Goal: Task Accomplishment & Management: Manage account settings

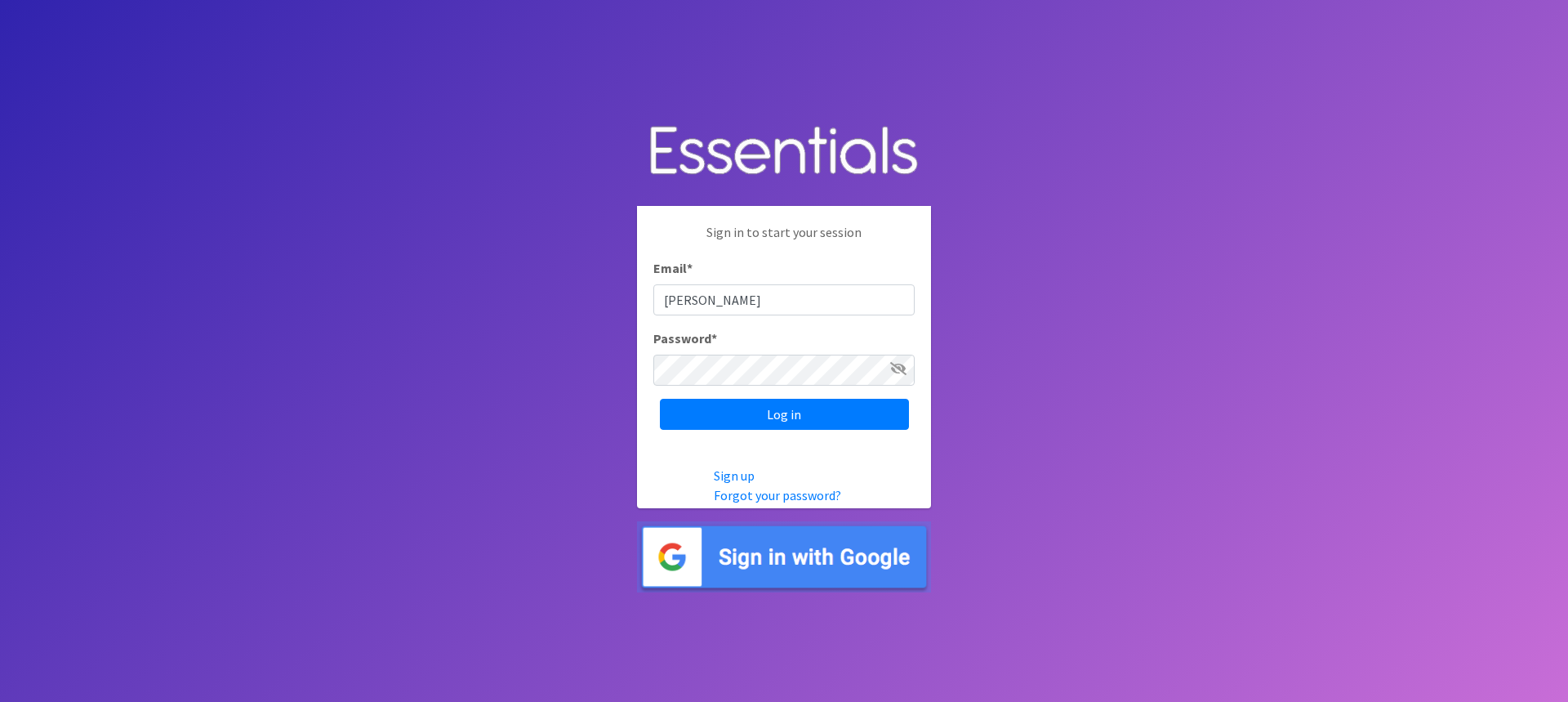
type input "[PERSON_NAME][EMAIL_ADDRESS][DOMAIN_NAME]"
click at [774, 423] on input "Log in" at bounding box center [784, 414] width 249 height 31
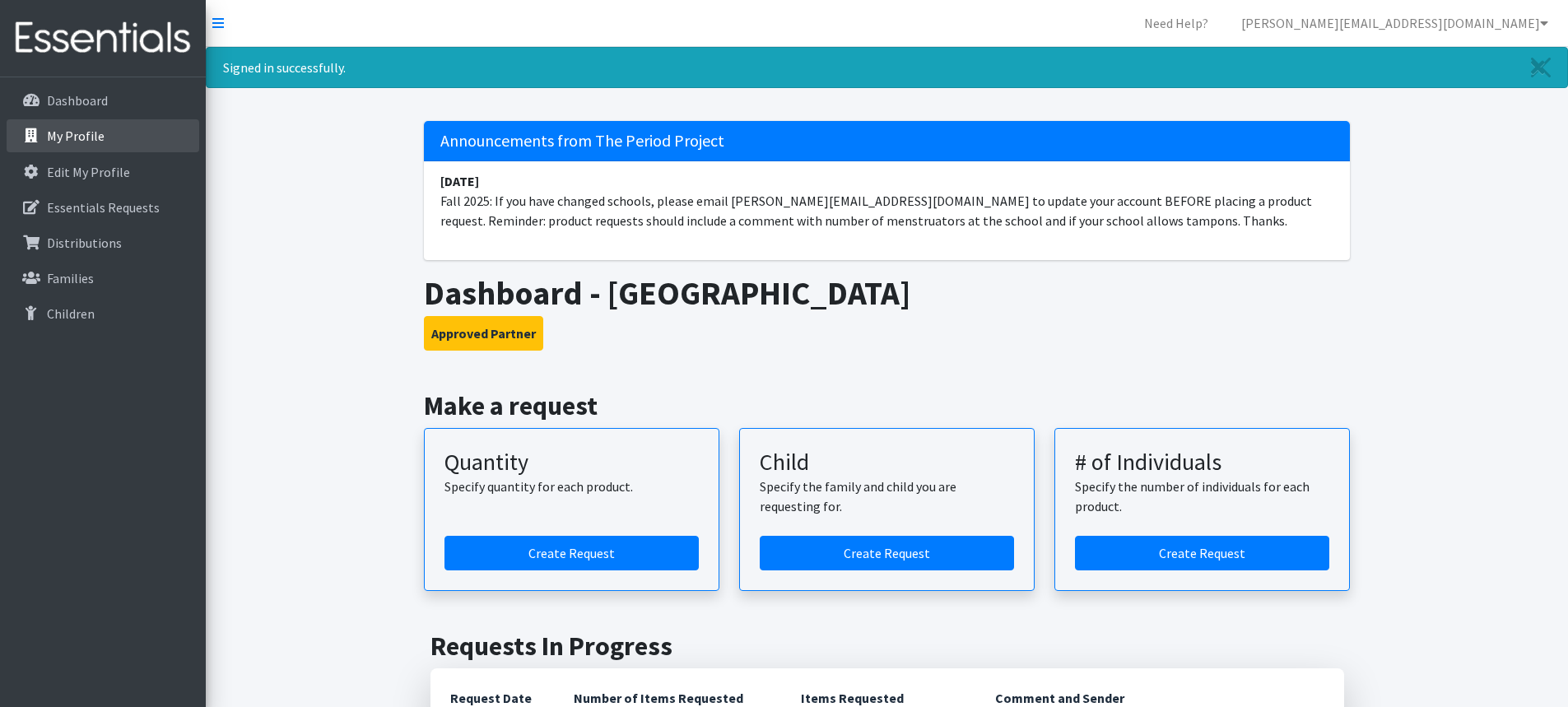
click at [82, 127] on link "My Profile" at bounding box center [102, 135] width 192 height 33
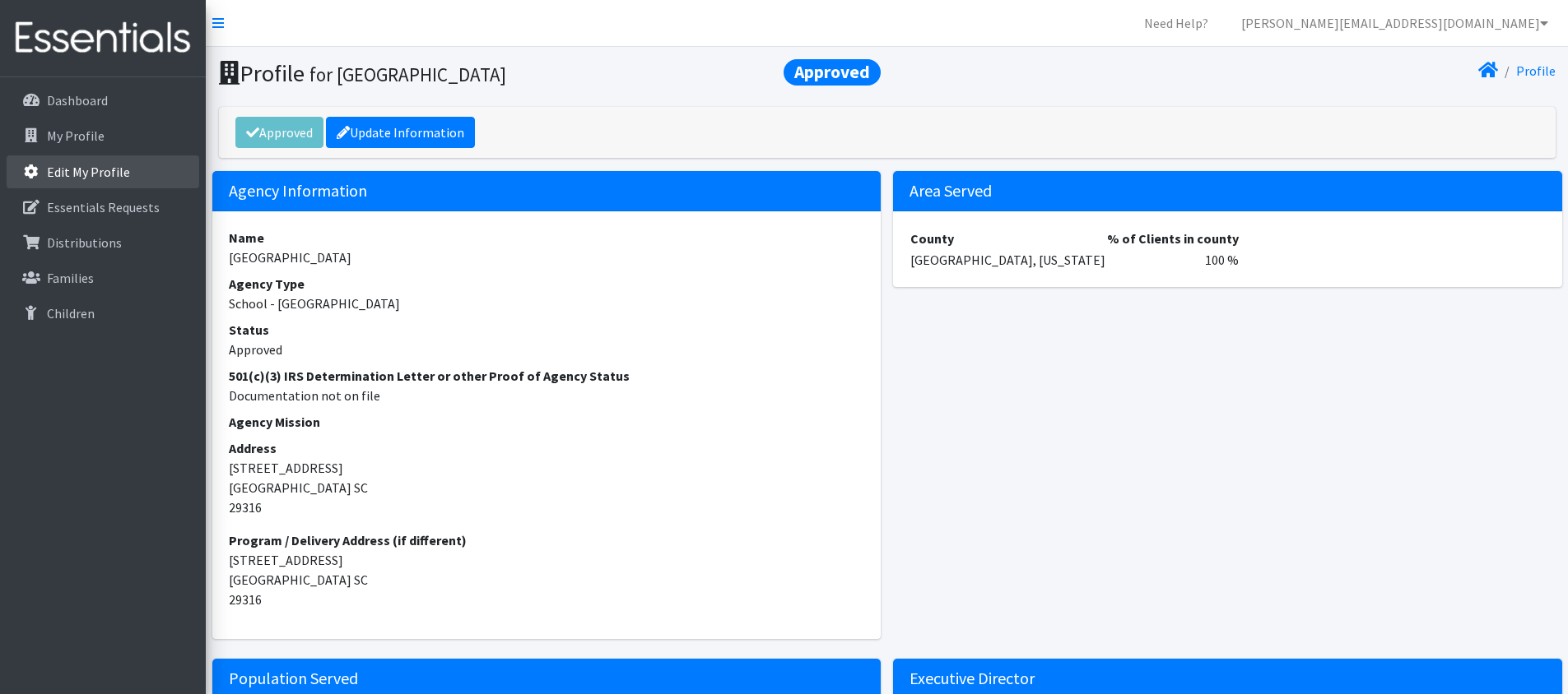
click at [85, 174] on p "Edit My Profile" at bounding box center [88, 171] width 83 height 16
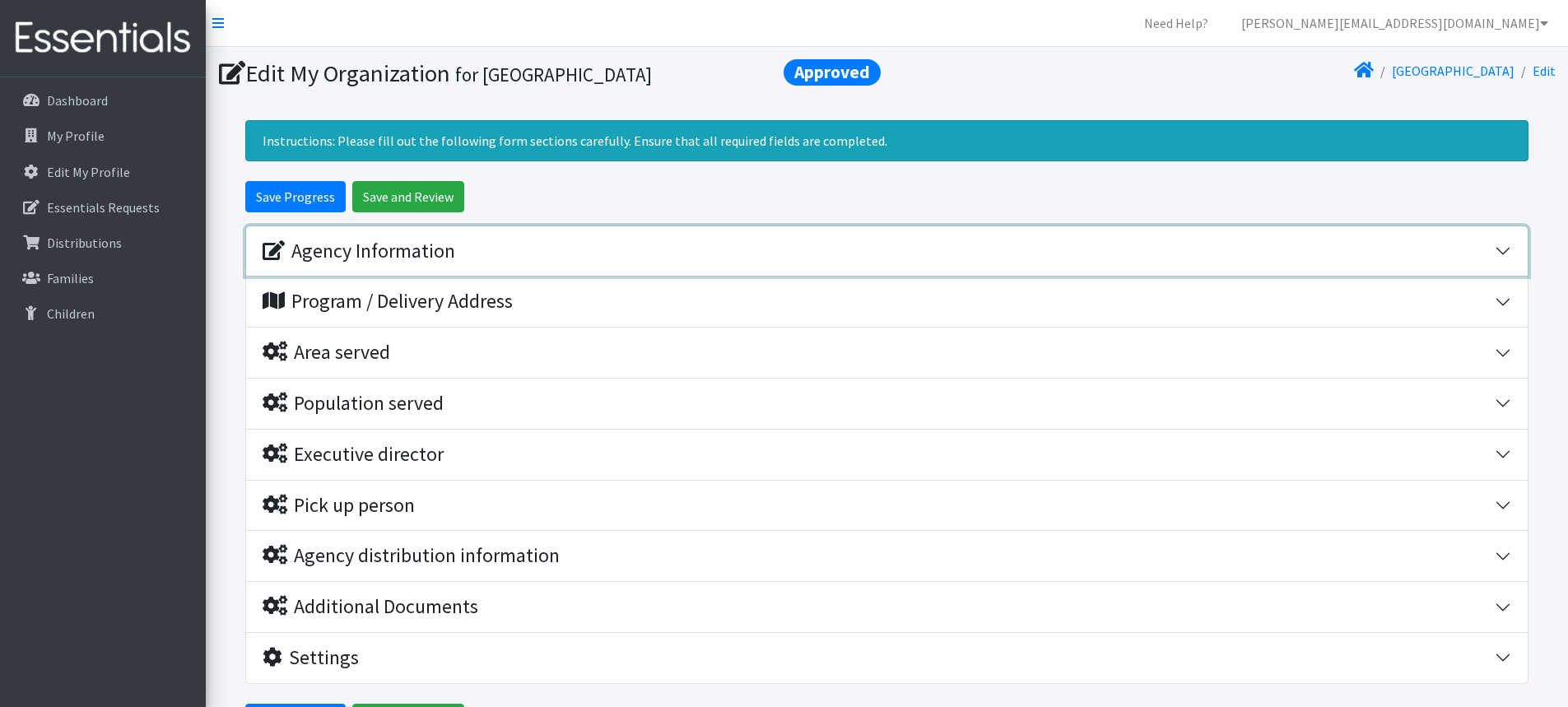
click at [371, 266] on button "Agency Information" at bounding box center [886, 251] width 1281 height 50
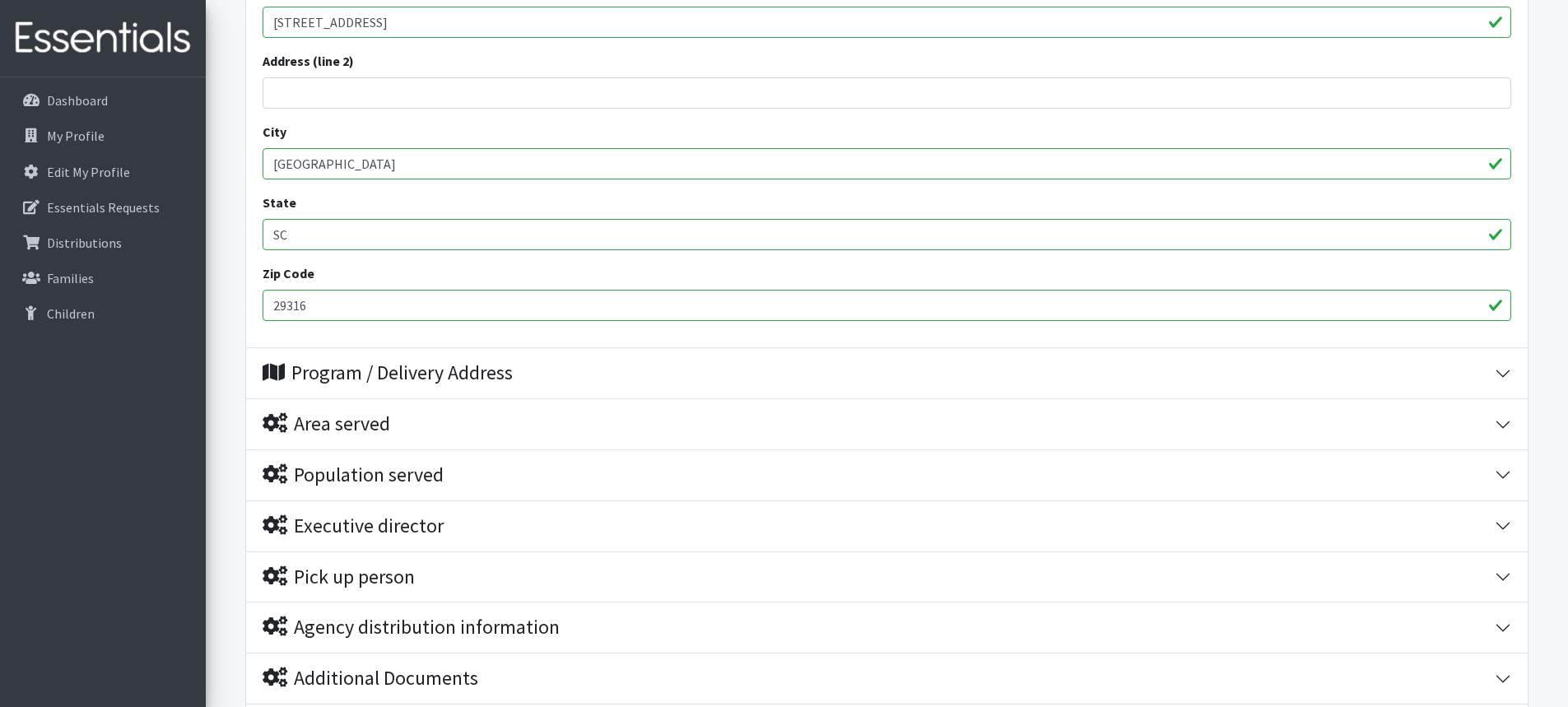
scroll to position [741, 0]
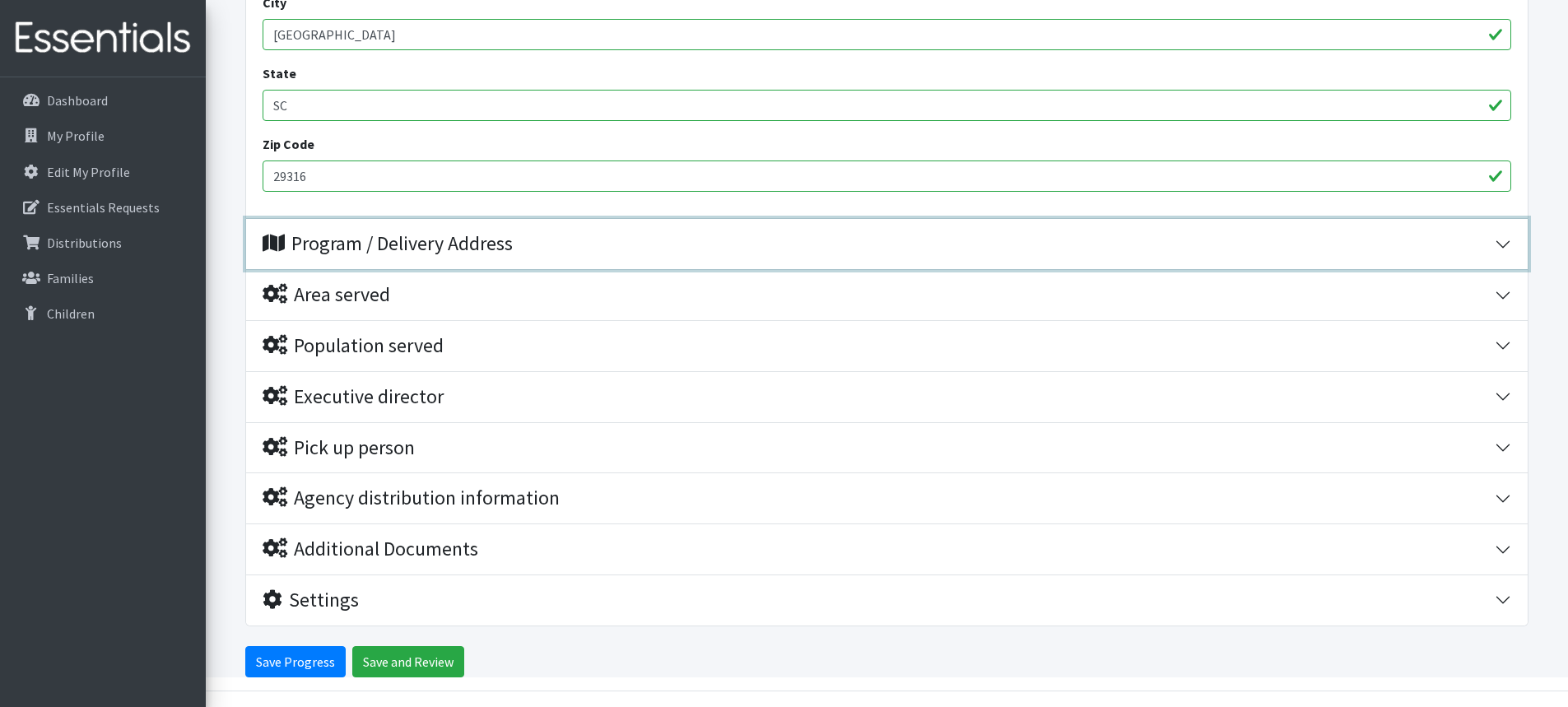
click at [384, 247] on div "Program / Delivery Address" at bounding box center [387, 244] width 250 height 24
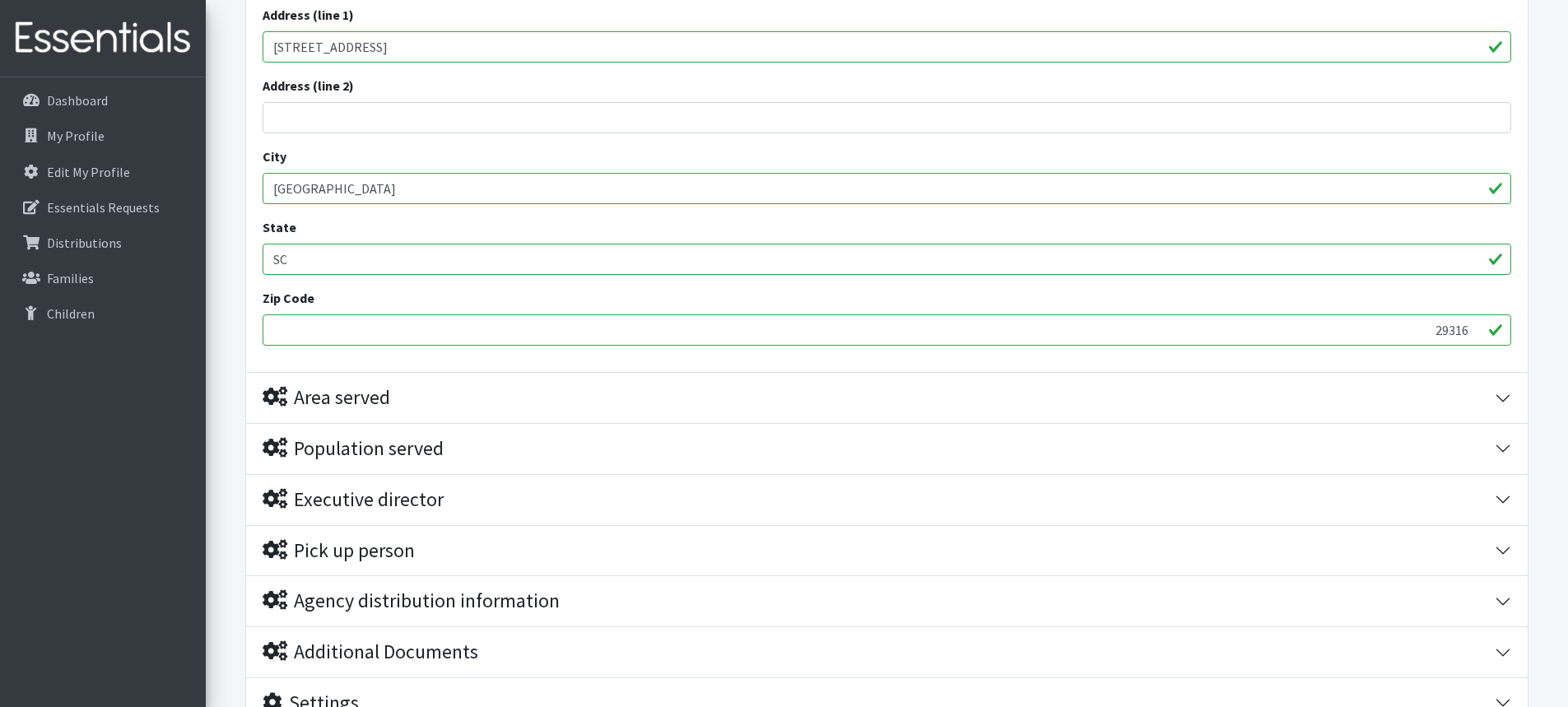
scroll to position [1121, 0]
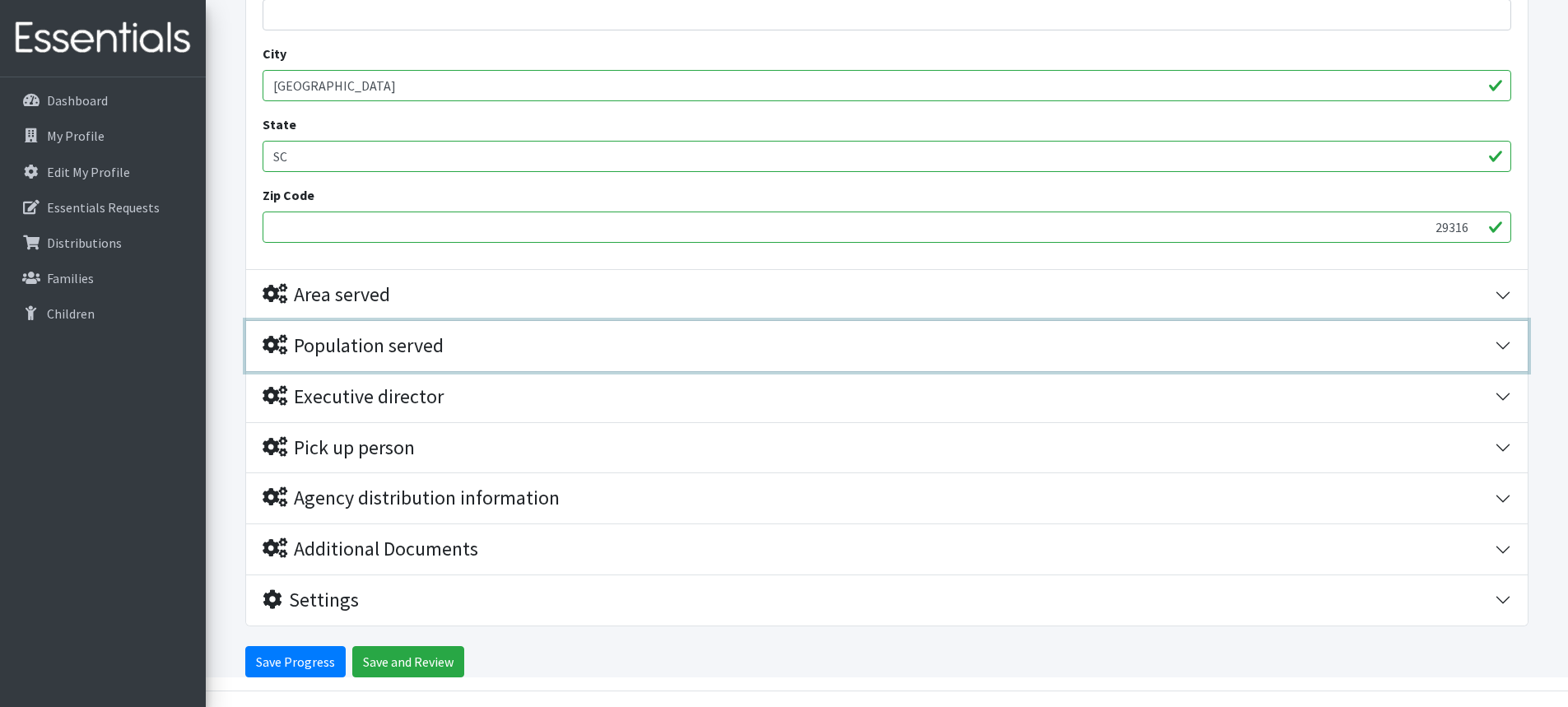
click at [345, 351] on div "Population served" at bounding box center [353, 346] width 181 height 24
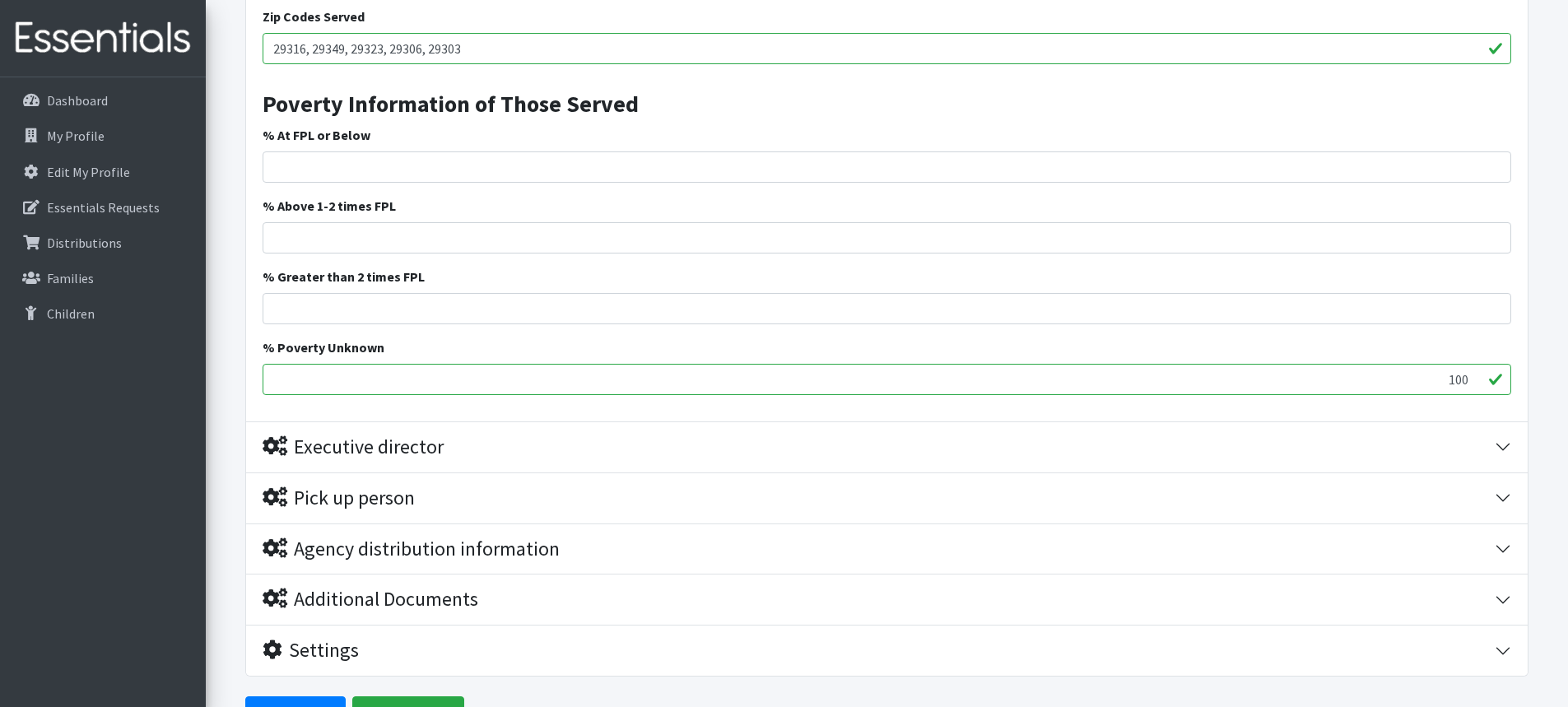
scroll to position [2401, 0]
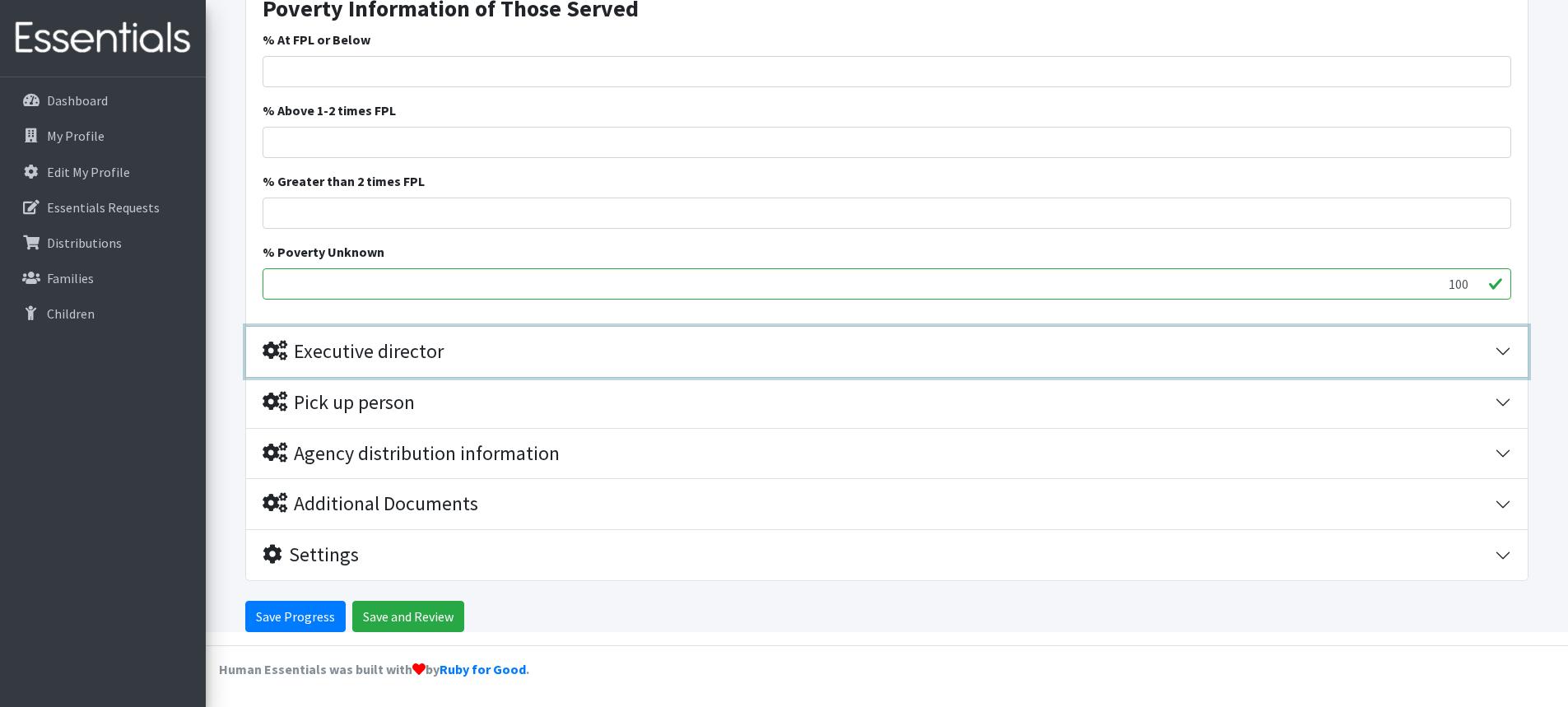
click at [370, 345] on div "Executive director" at bounding box center [353, 351] width 181 height 24
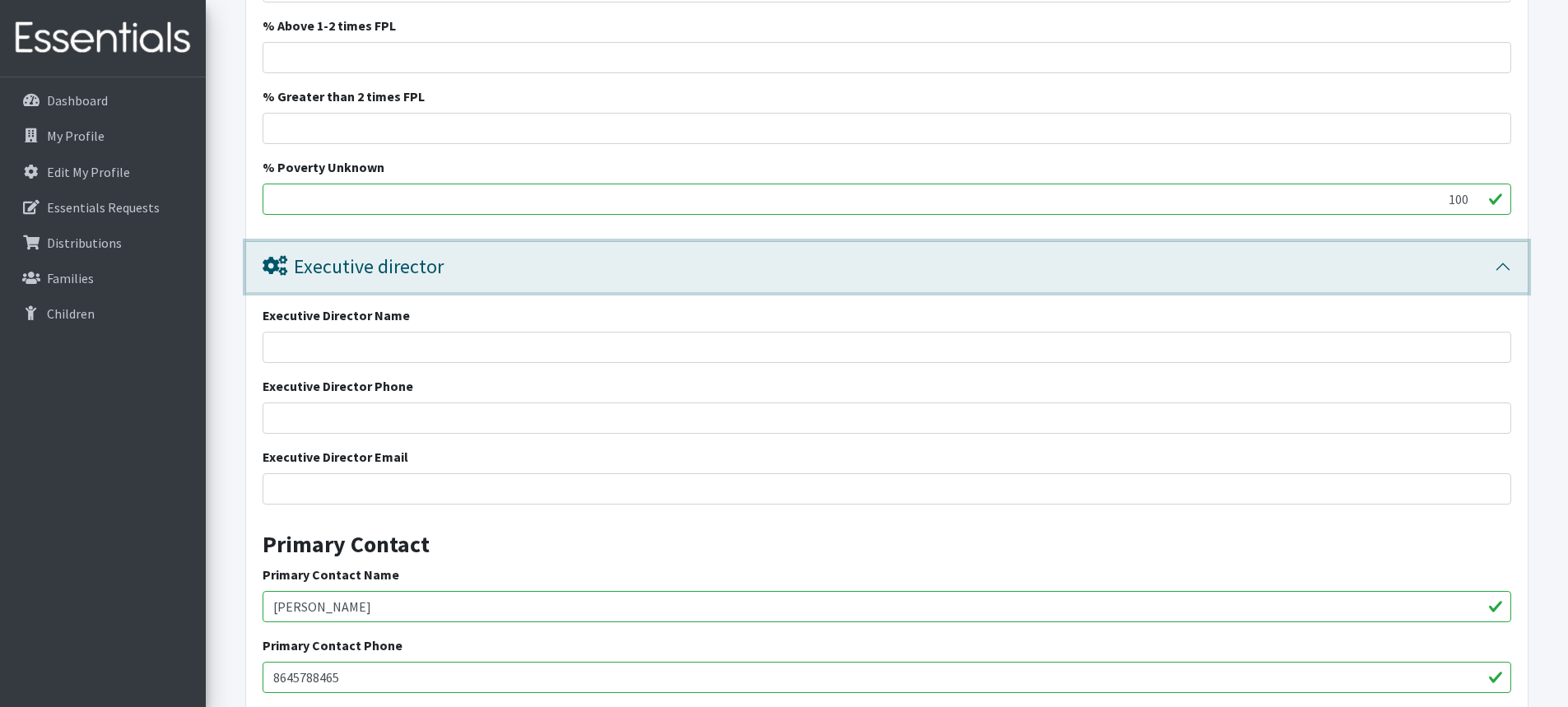
scroll to position [2312, 0]
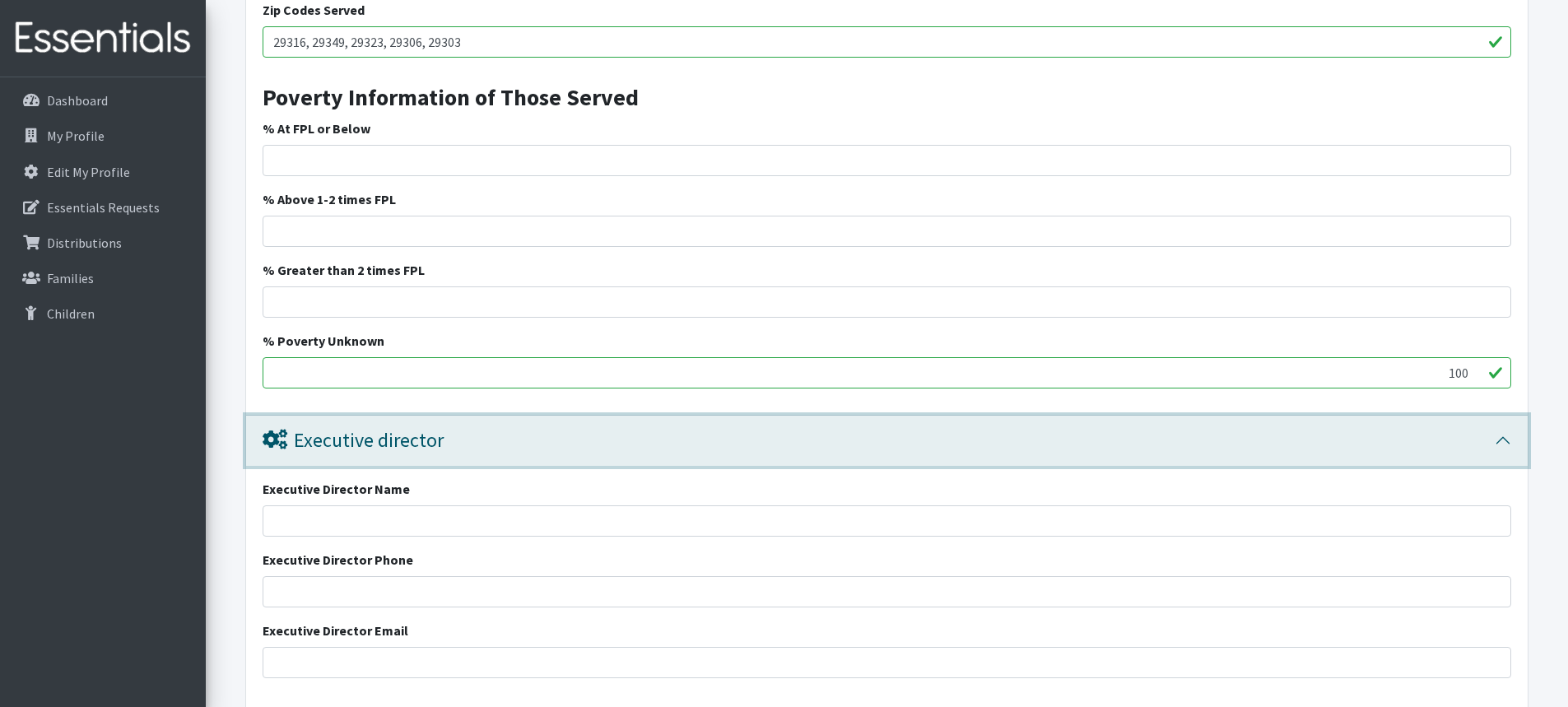
click at [1493, 443] on div "Executive director" at bounding box center [878, 440] width 1232 height 24
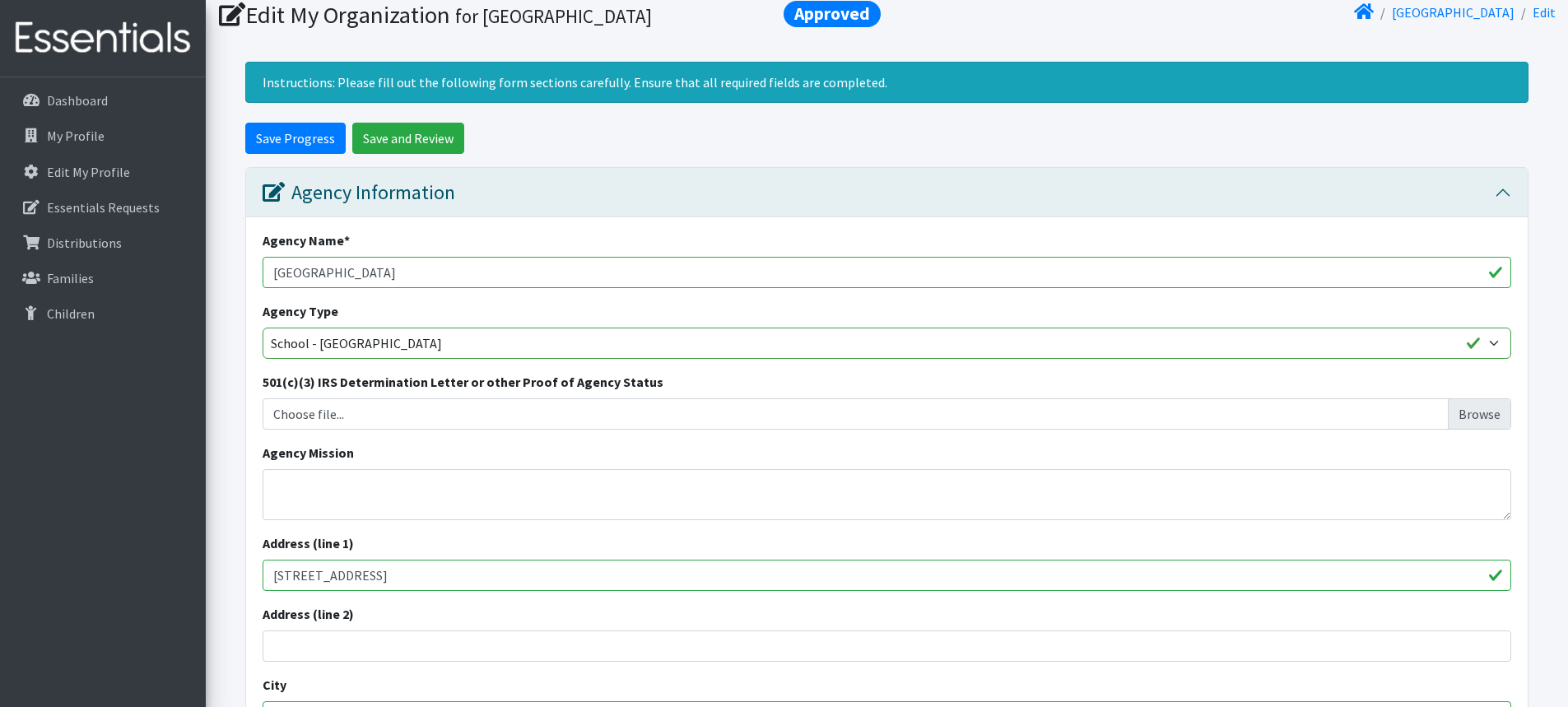
scroll to position [0, 0]
